Goal: Task Accomplishment & Management: Use online tool/utility

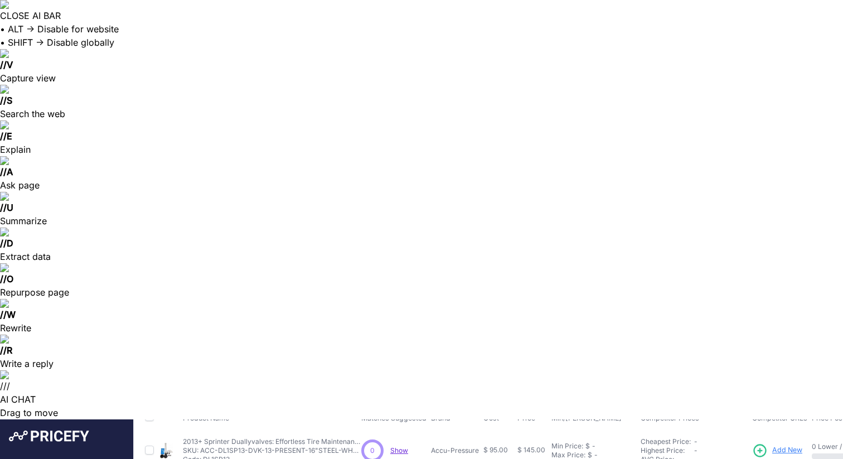
scroll to position [76, 0]
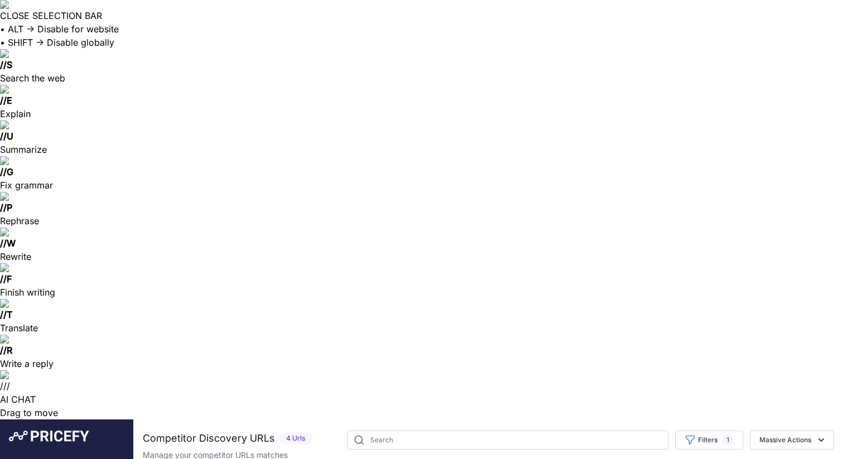
drag, startPoint x: 361, startPoint y: 183, endPoint x: 270, endPoint y: 183, distance: 90.9
copy link "Switch Icon Sticker Sheet"
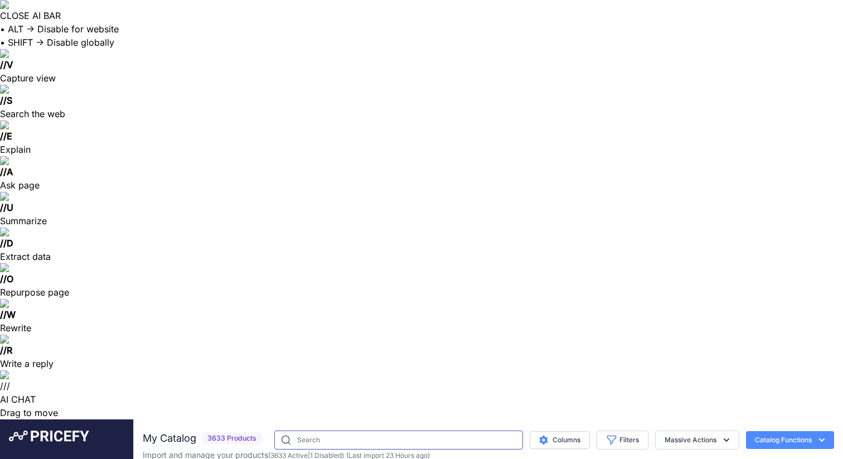
click at [317, 430] on input "text" at bounding box center [398, 439] width 249 height 19
click at [315, 430] on input "swivel seats" at bounding box center [380, 439] width 239 height 19
type input "swivel"
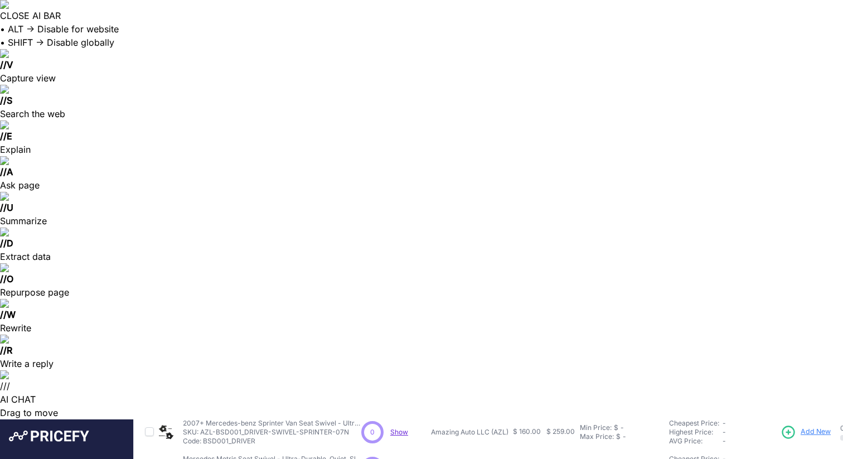
scroll to position [210, 0]
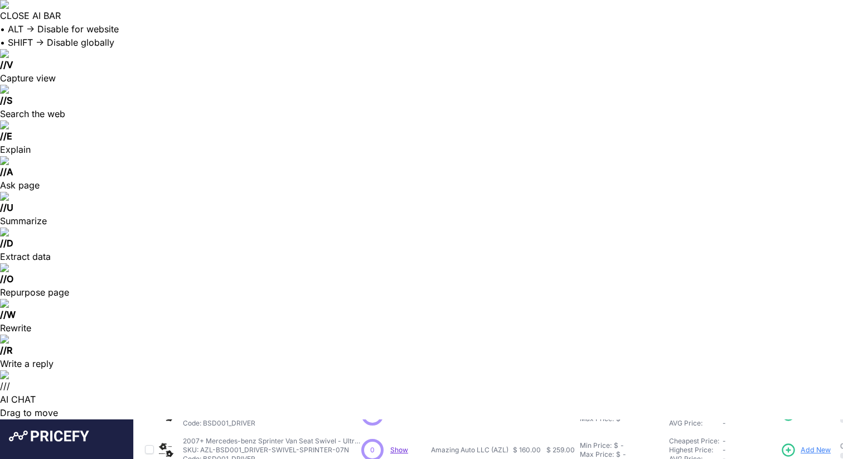
scroll to position [238, 0]
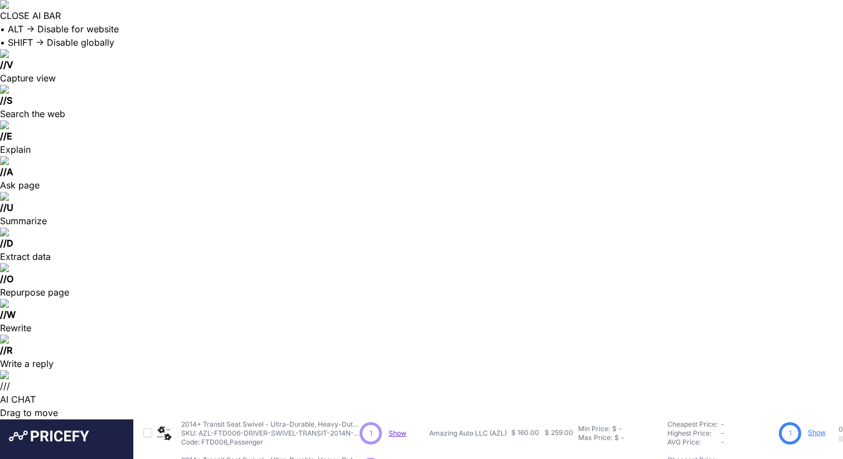
scroll to position [204, 2]
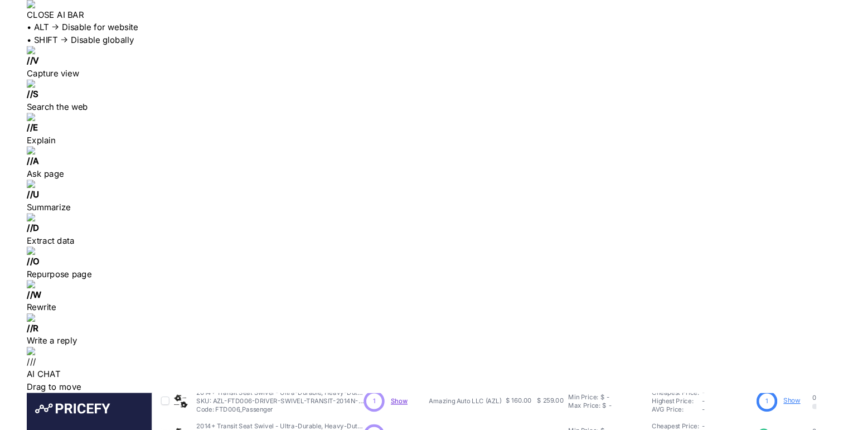
scroll to position [0, 2]
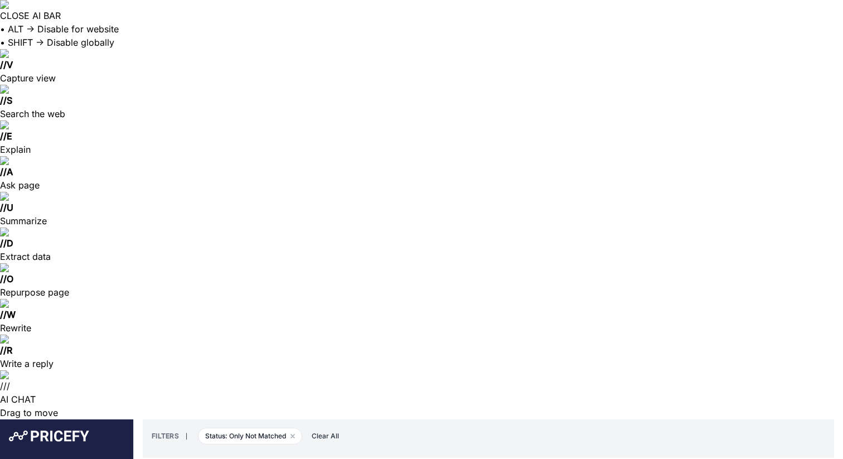
scroll to position [60, 0]
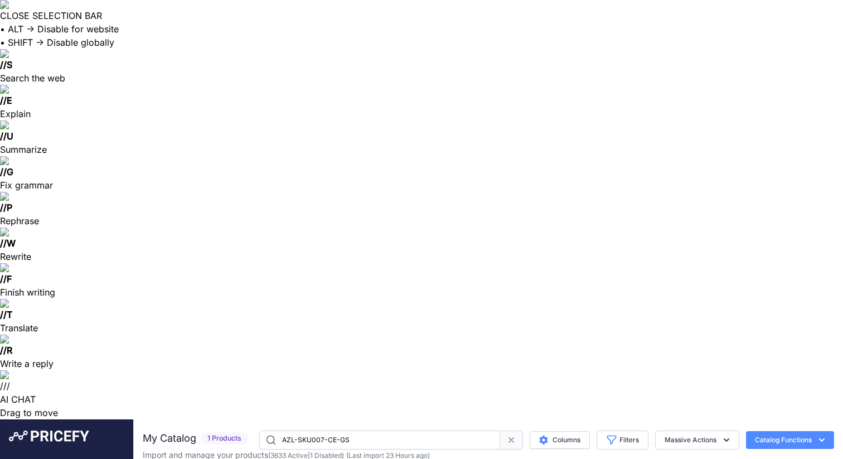
drag, startPoint x: 348, startPoint y: 20, endPoint x: 279, endPoint y: 21, distance: 69.1
click at [279, 430] on input "AZL-SKU007-CE-GS" at bounding box center [379, 439] width 241 height 19
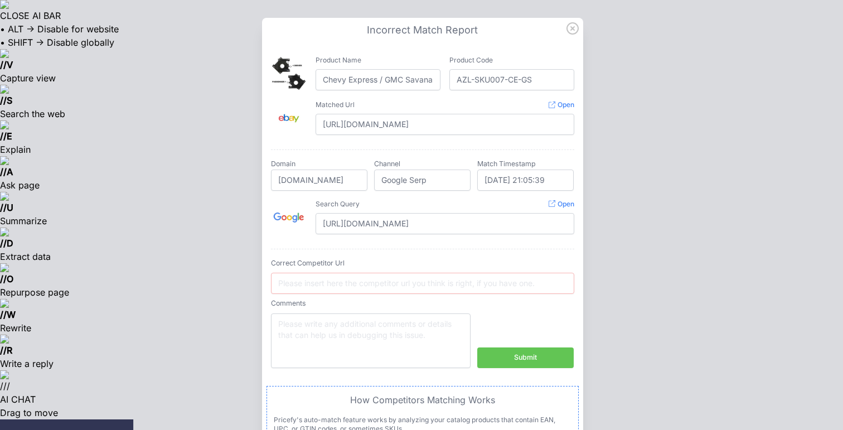
click at [577, 30] on icon at bounding box center [572, 28] width 12 height 12
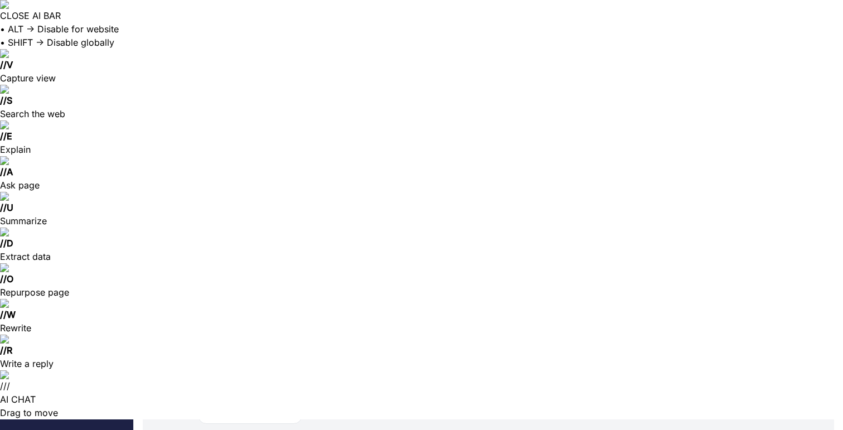
scroll to position [0, 0]
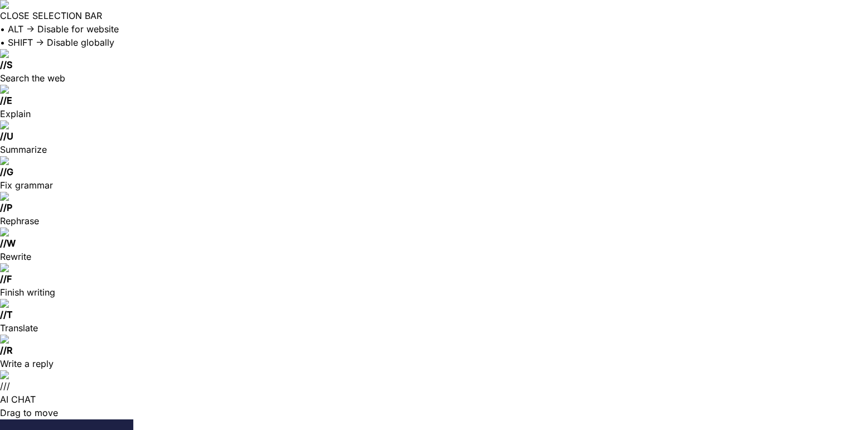
drag, startPoint x: 253, startPoint y: 63, endPoint x: 241, endPoint y: 62, distance: 12.3
drag, startPoint x: 474, startPoint y: 59, endPoint x: 450, endPoint y: 60, distance: 24.0
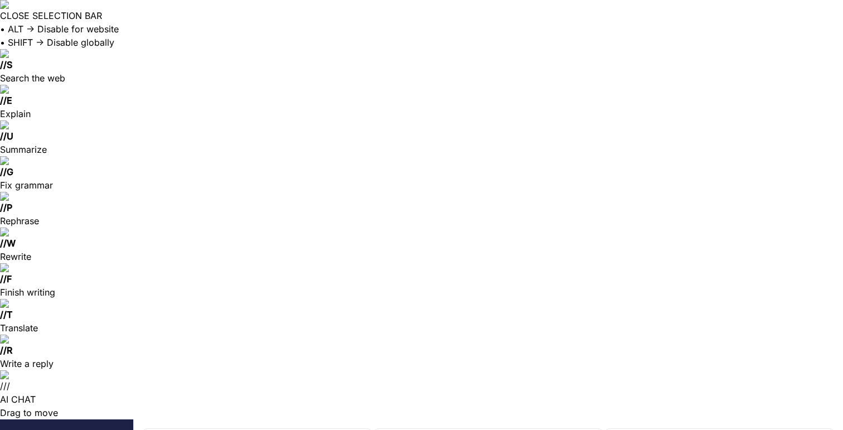
drag, startPoint x: 699, startPoint y: 61, endPoint x: 681, endPoint y: 62, distance: 17.3
drag, startPoint x: 266, startPoint y: 20, endPoint x: 199, endPoint y: 21, distance: 66.9
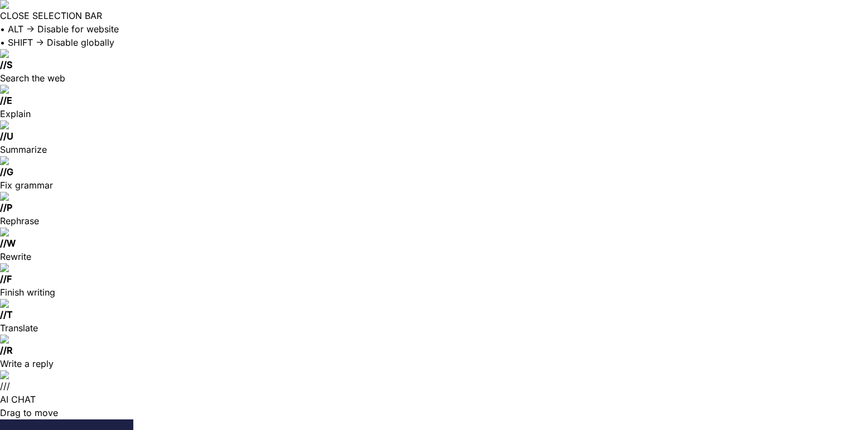
type input "swivel"
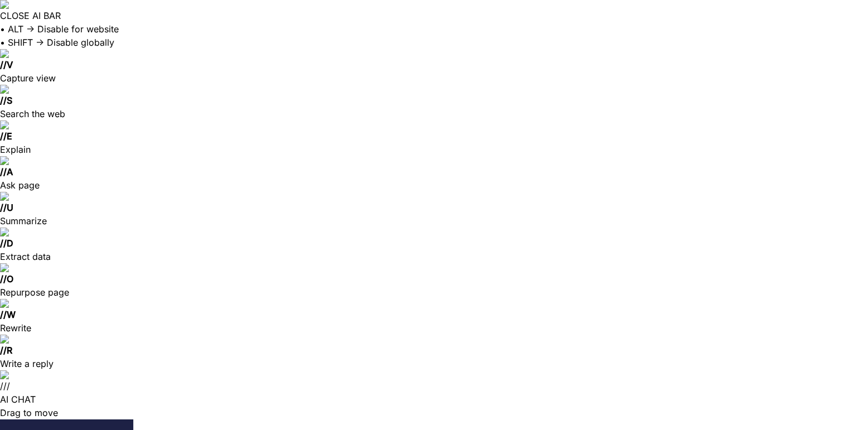
scroll to position [239, 0]
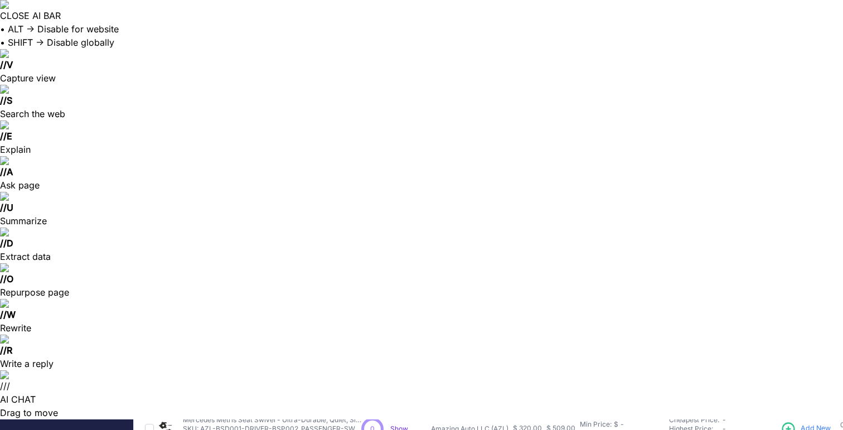
drag, startPoint x: 238, startPoint y: 160, endPoint x: 184, endPoint y: 146, distance: 56.0
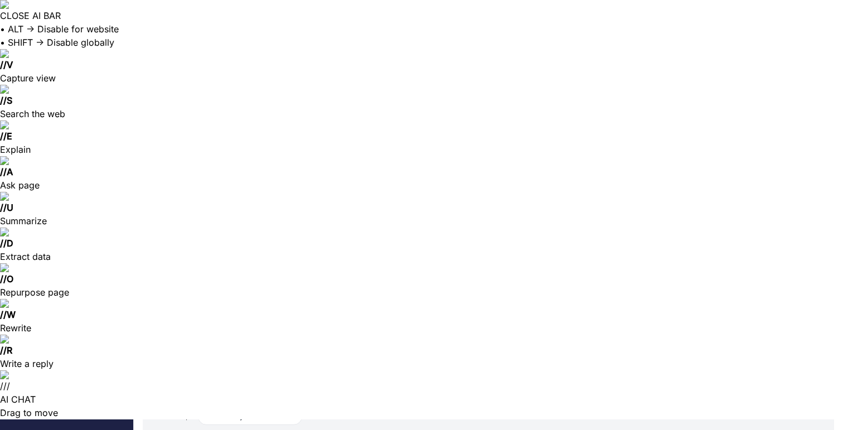
scroll to position [75, 0]
drag, startPoint x: 414, startPoint y: 84, endPoint x: 276, endPoint y: 85, distance: 138.3
copy link "SKU: AZL-SKU007-CE-GS / Code: SKU007"
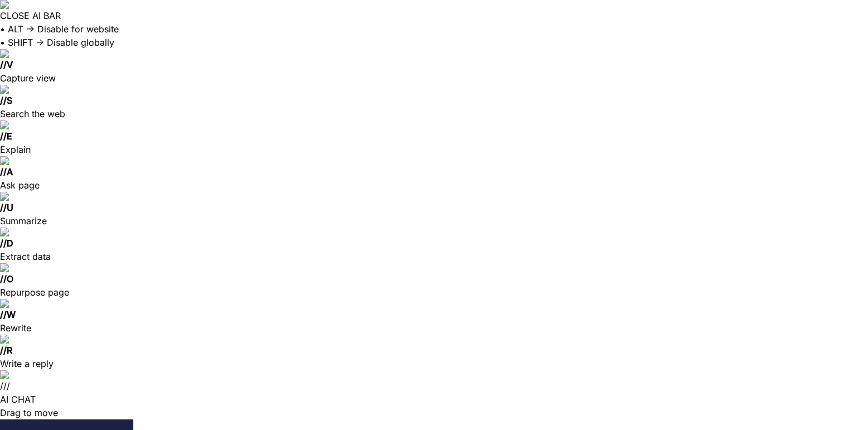
type input "s"
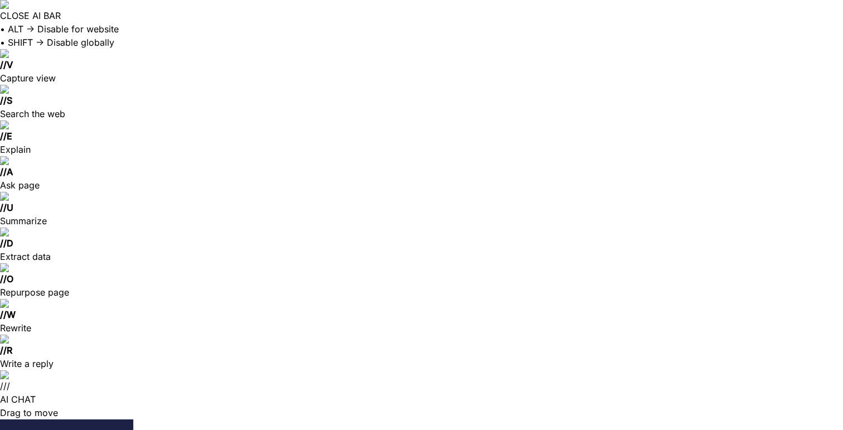
type input "s"
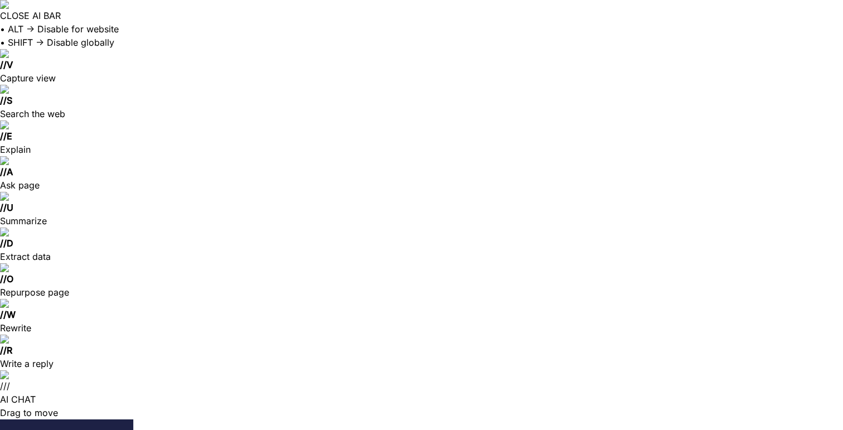
drag, startPoint x: 256, startPoint y: 178, endPoint x: 261, endPoint y: 173, distance: 6.7
type input "S"
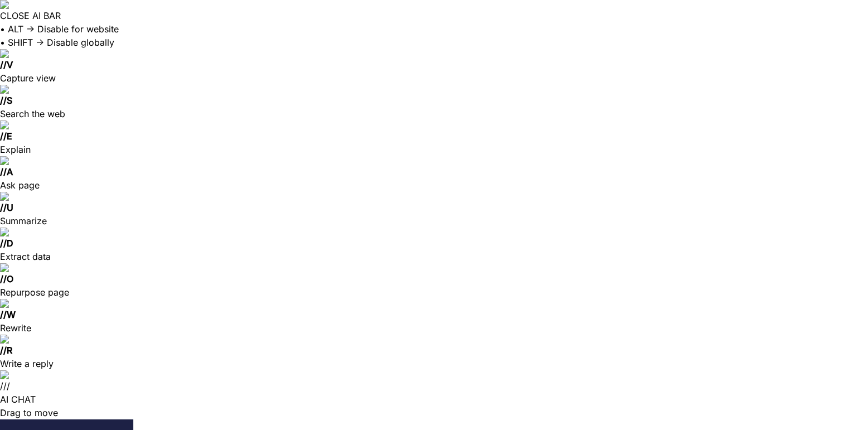
paste input "SKU: AZL-SKU0xx-CE-GS"
type input "SKU: AZL-SKU0xx-CE-"
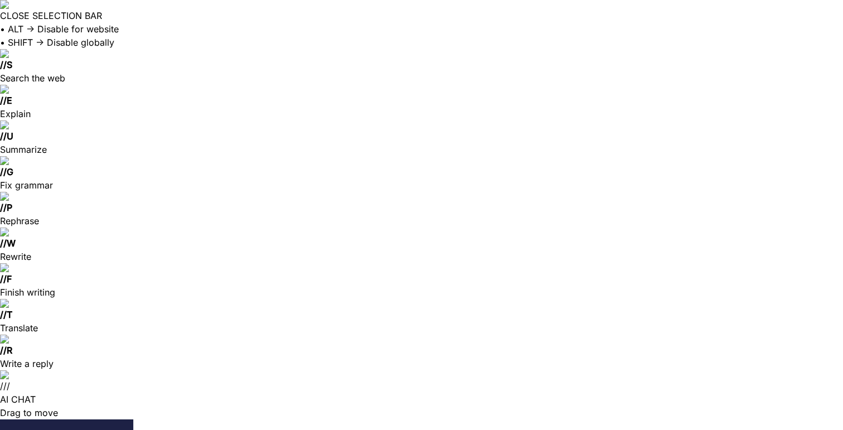
paste input "SKU: AZL-SKU0xx-CE-GS"
drag, startPoint x: 190, startPoint y: 70, endPoint x: 154, endPoint y: 69, distance: 35.7
type input "AZL-SKU0xx-CE-GS"
drag, startPoint x: 321, startPoint y: 70, endPoint x: 309, endPoint y: 75, distance: 12.7
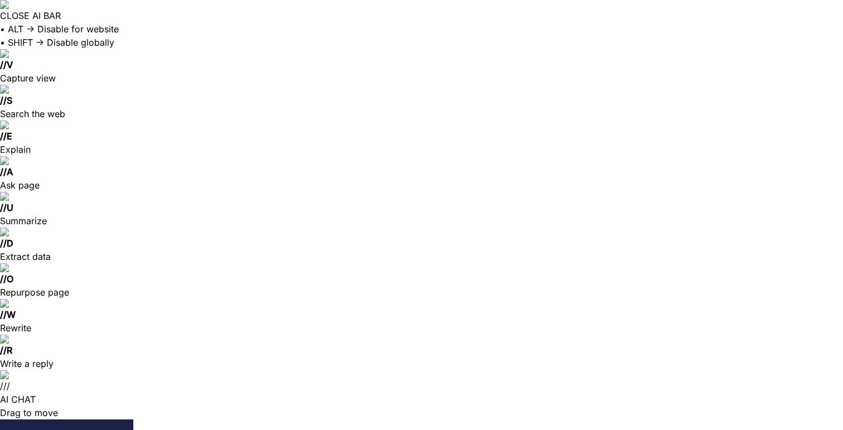
drag, startPoint x: 254, startPoint y: 64, endPoint x: 239, endPoint y: 65, distance: 15.6
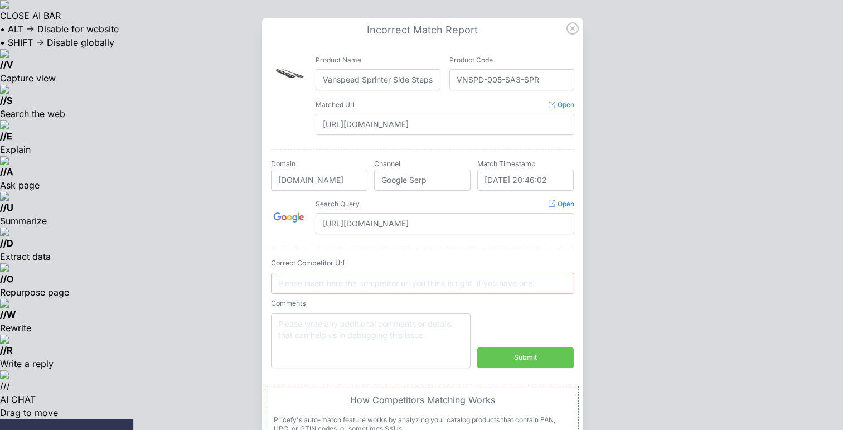
click at [574, 28] on icon at bounding box center [572, 28] width 12 height 12
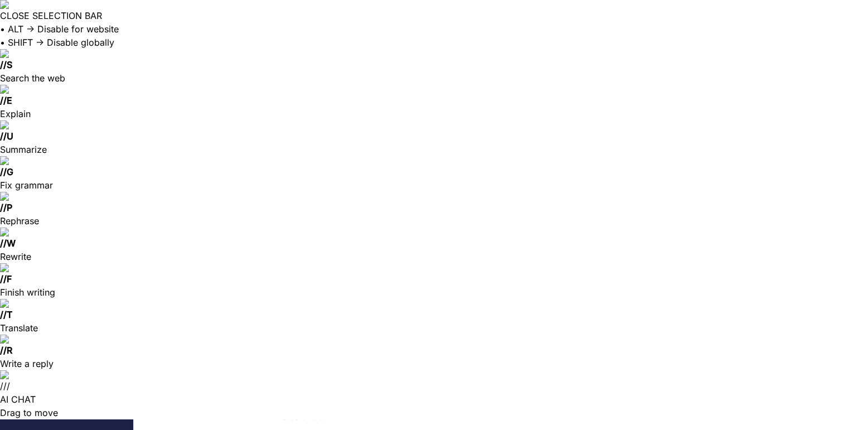
drag, startPoint x: 594, startPoint y: 130, endPoint x: 564, endPoint y: 131, distance: 30.7
drag, startPoint x: 470, startPoint y: 144, endPoint x: 451, endPoint y: 142, distance: 19.2
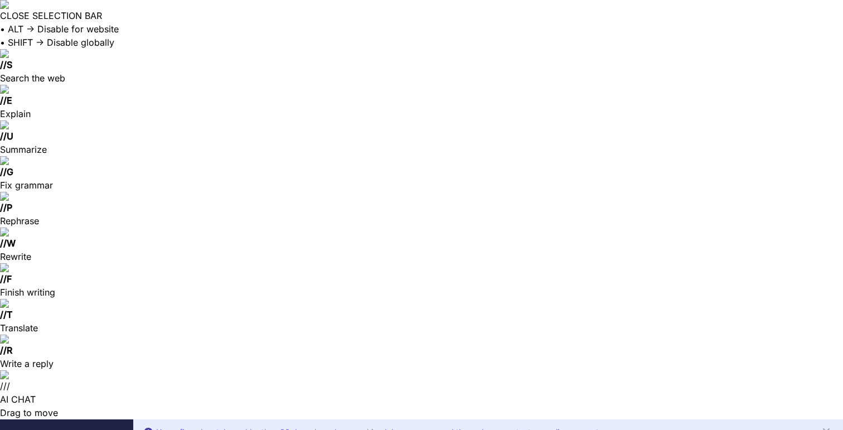
drag, startPoint x: 253, startPoint y: 192, endPoint x: 191, endPoint y: 190, distance: 61.9
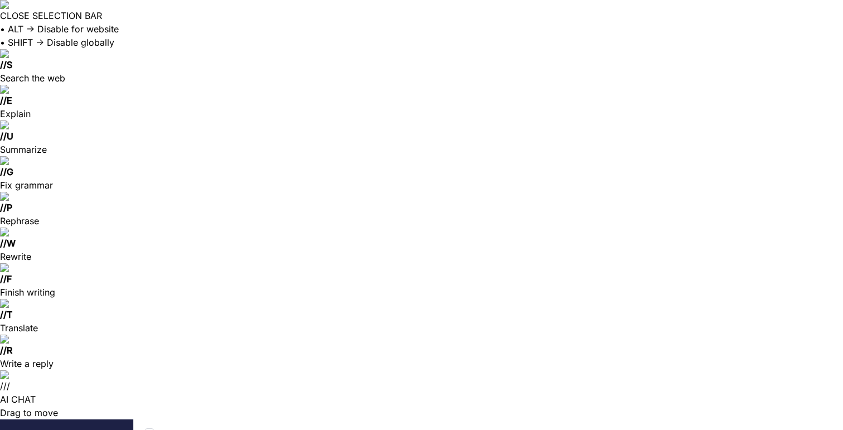
scroll to position [84, 0]
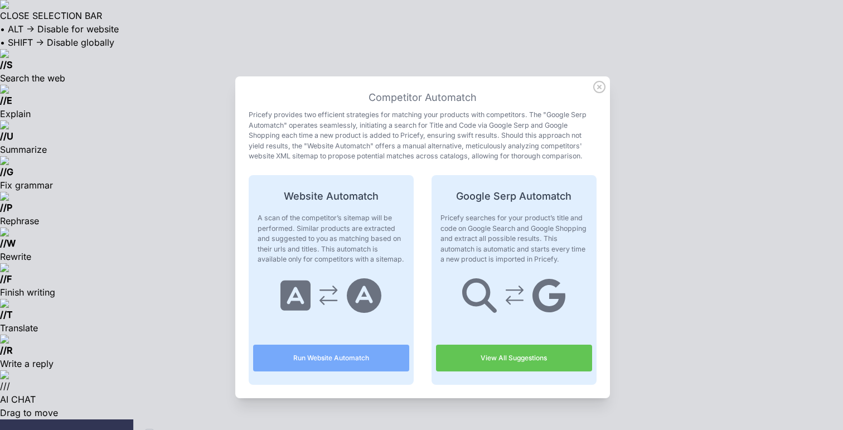
drag, startPoint x: 466, startPoint y: 99, endPoint x: 372, endPoint y: 96, distance: 93.1
click at [372, 96] on h3 "Competitor Automatch" at bounding box center [423, 98] width 348 height 16
drag, startPoint x: 460, startPoint y: 194, endPoint x: 573, endPoint y: 200, distance: 113.3
click at [573, 200] on h4 "Google Serp Automatch" at bounding box center [514, 196] width 156 height 16
click at [574, 199] on h4 "Google Serp Automatch" at bounding box center [514, 196] width 156 height 16
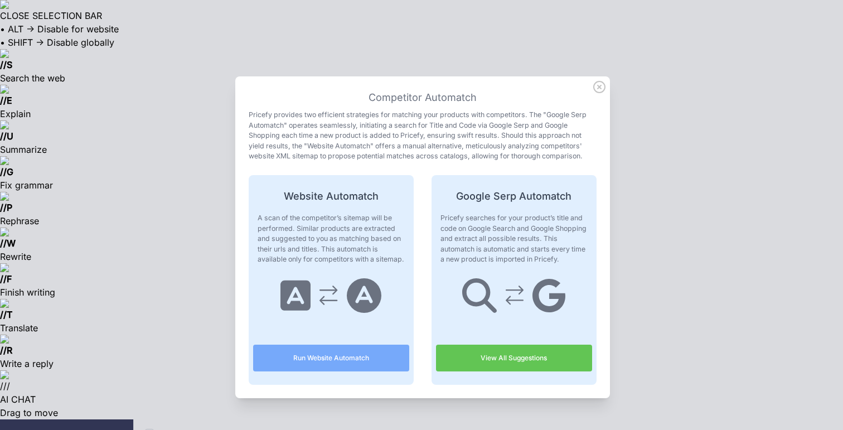
drag, startPoint x: 577, startPoint y: 199, endPoint x: 459, endPoint y: 198, distance: 117.1
click at [459, 198] on h4 "Google Serp Automatch" at bounding box center [514, 196] width 156 height 16
click at [511, 354] on link "View All Suggestions" at bounding box center [514, 358] width 156 height 27
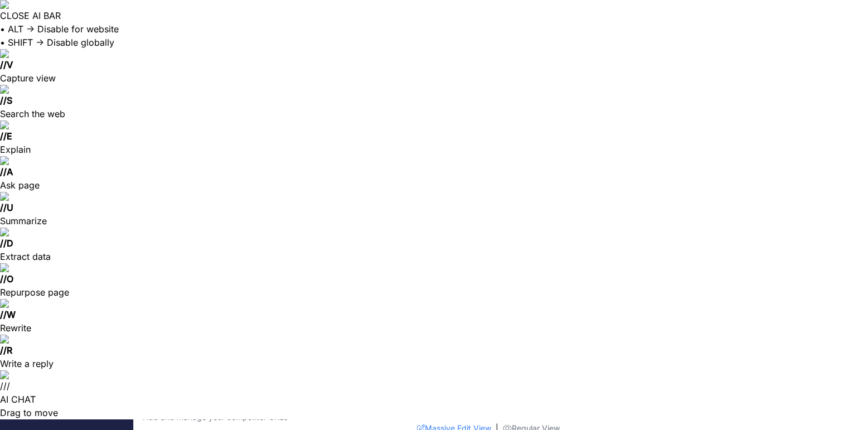
scroll to position [40, 0]
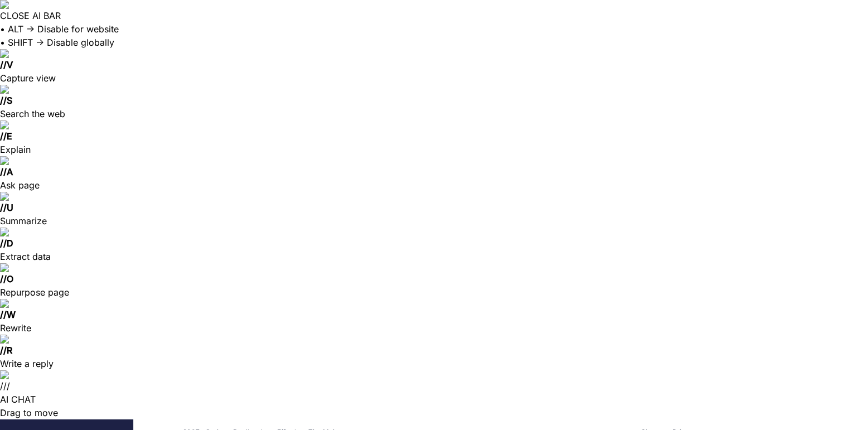
scroll to position [239, 0]
